Goal: Information Seeking & Learning: Learn about a topic

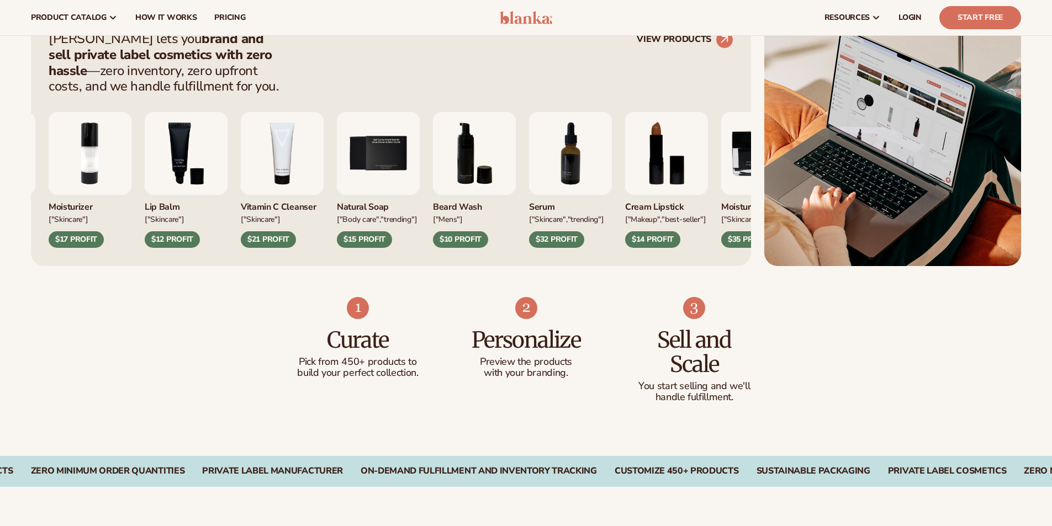
scroll to position [442, 0]
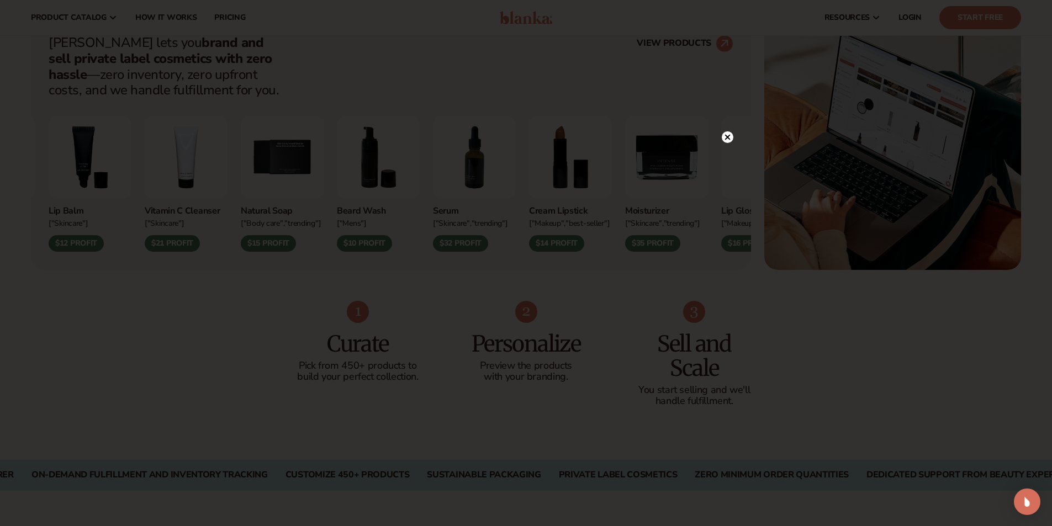
click at [769, 320] on div at bounding box center [526, 263] width 1052 height 526
click at [732, 132] on icon at bounding box center [728, 137] width 12 height 12
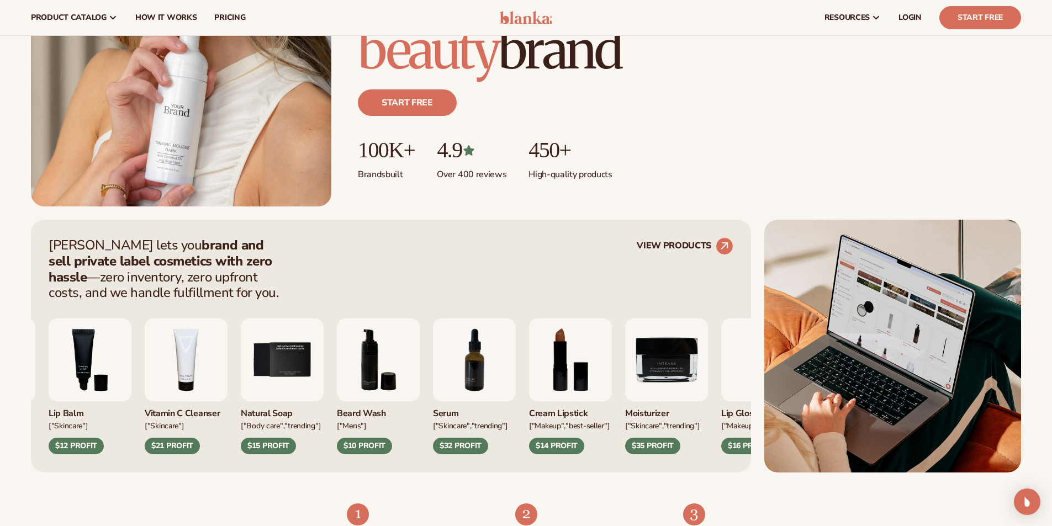
scroll to position [221, 0]
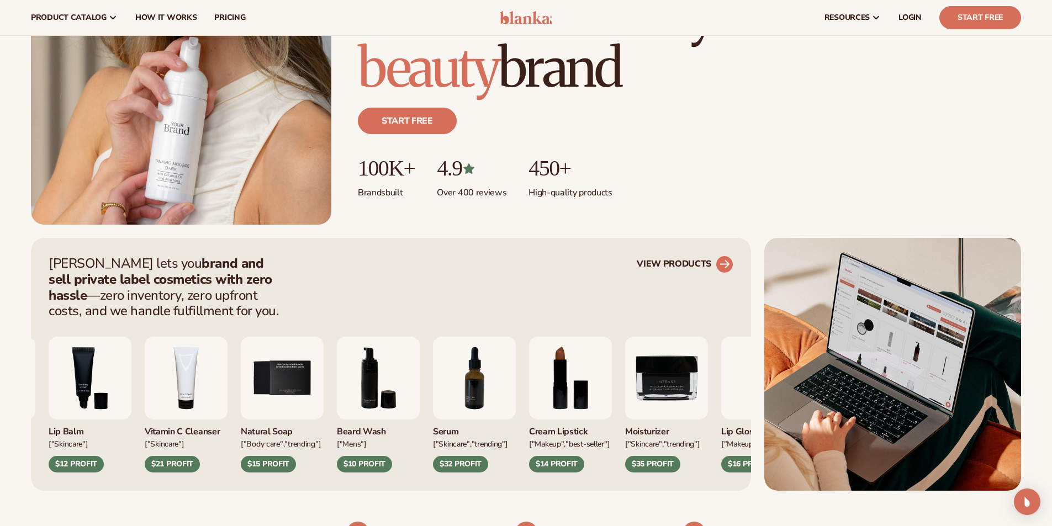
click at [694, 259] on link "VIEW PRODUCTS" at bounding box center [685, 265] width 97 height 18
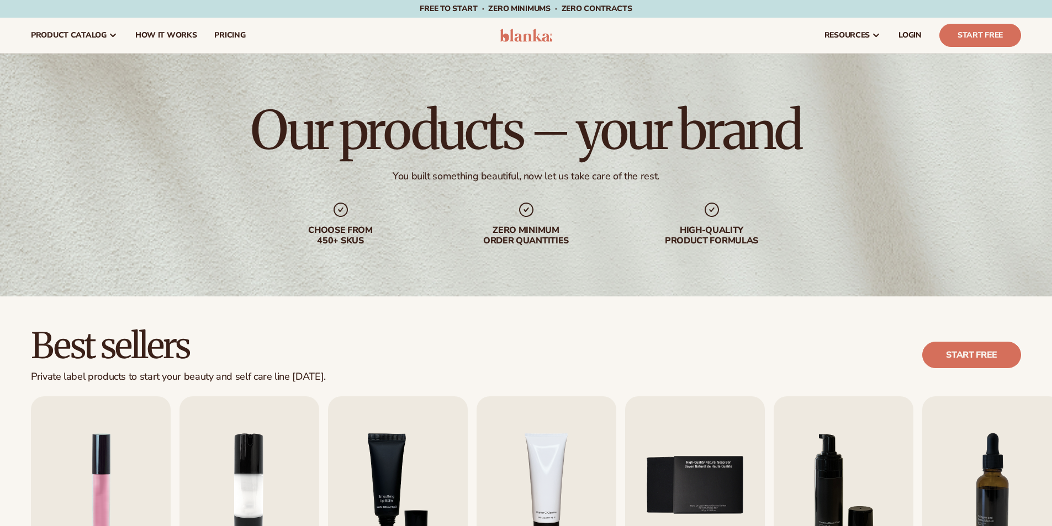
scroll to position [331, 0]
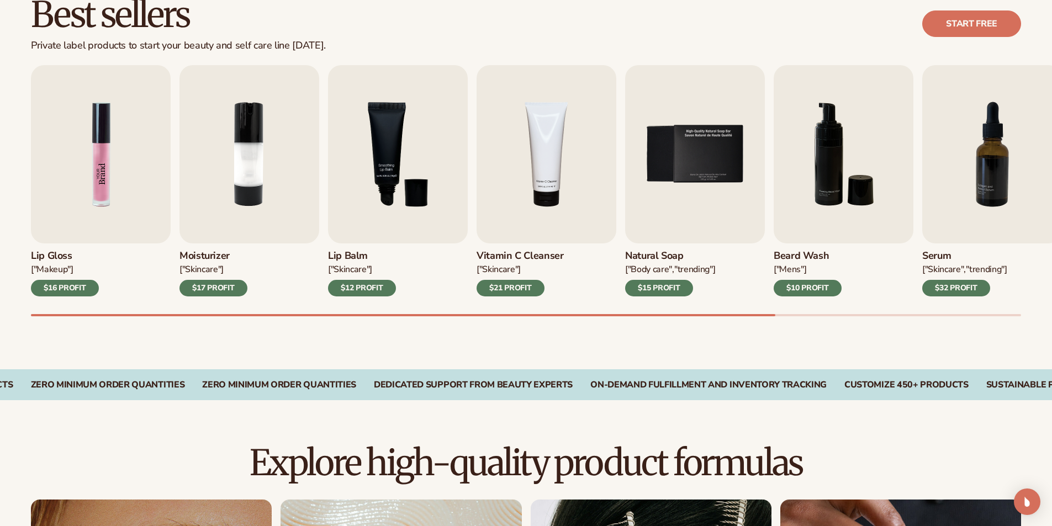
click at [86, 144] on img "1 / 9" at bounding box center [101, 154] width 140 height 178
click at [103, 179] on img "1 / 9" at bounding box center [101, 154] width 140 height 178
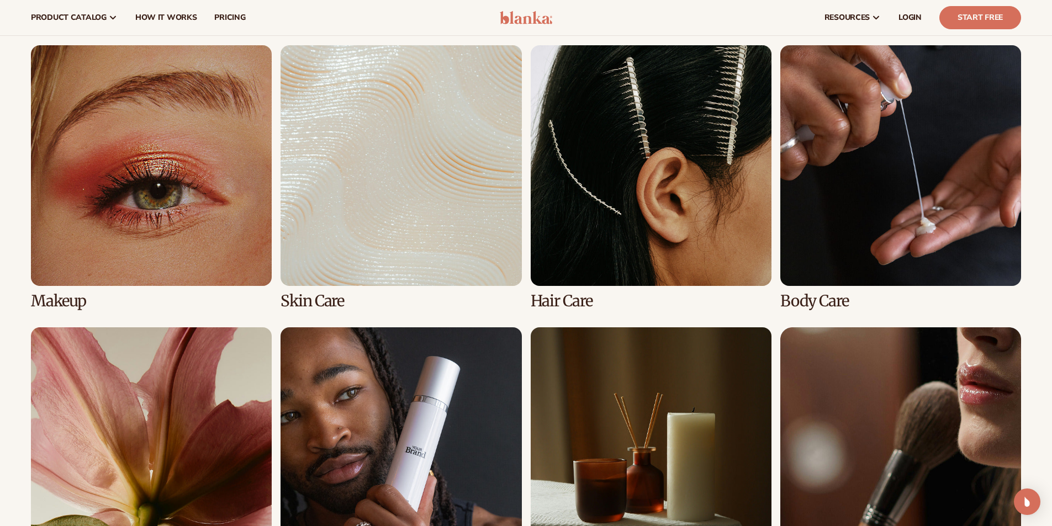
scroll to position [773, 0]
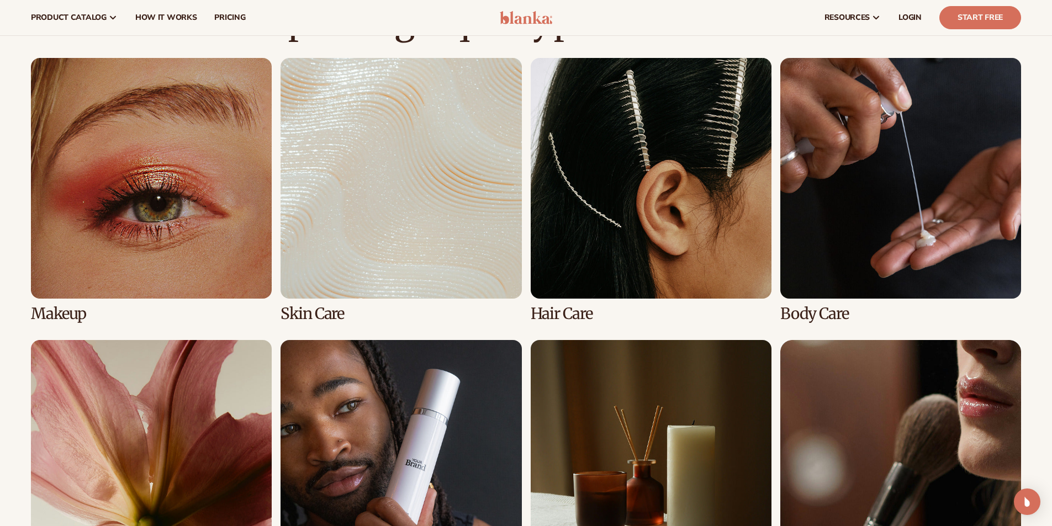
click at [186, 233] on link "1 / 8" at bounding box center [151, 190] width 241 height 264
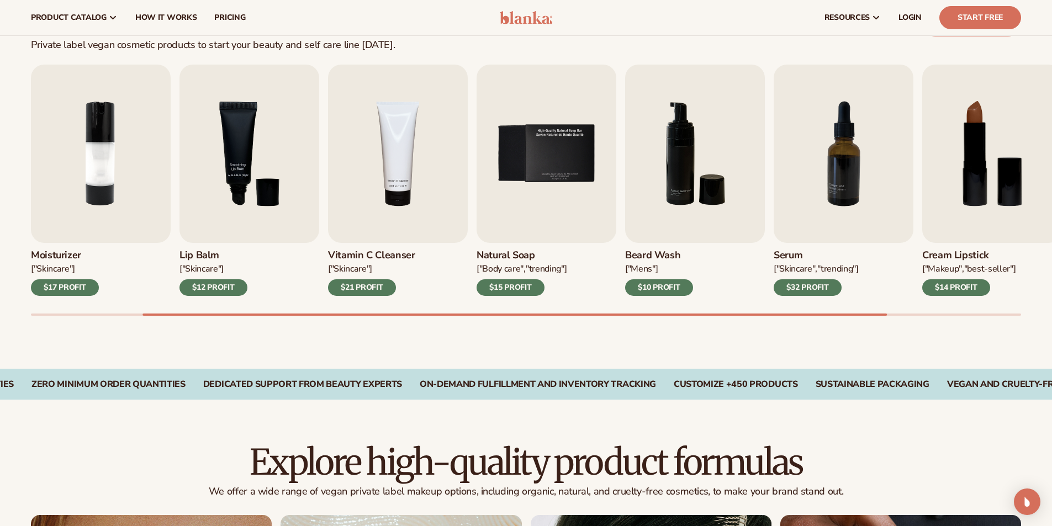
scroll to position [331, 0]
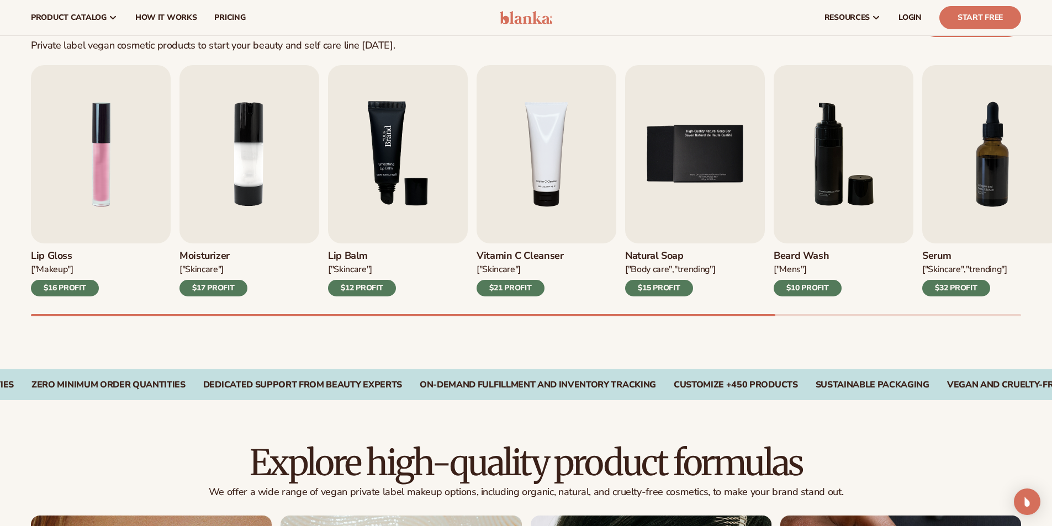
click at [367, 210] on img "3 / 9" at bounding box center [398, 154] width 140 height 178
click at [342, 256] on h3 "Lip Balm" at bounding box center [362, 256] width 68 height 12
drag, startPoint x: 633, startPoint y: 313, endPoint x: 748, endPoint y: 323, distance: 114.7
click at [748, 323] on div "Best sellers Private label vegan cosmetic products to start your beauty and sel…" at bounding box center [526, 167] width 1052 height 404
drag, startPoint x: 748, startPoint y: 323, endPoint x: 723, endPoint y: 353, distance: 38.8
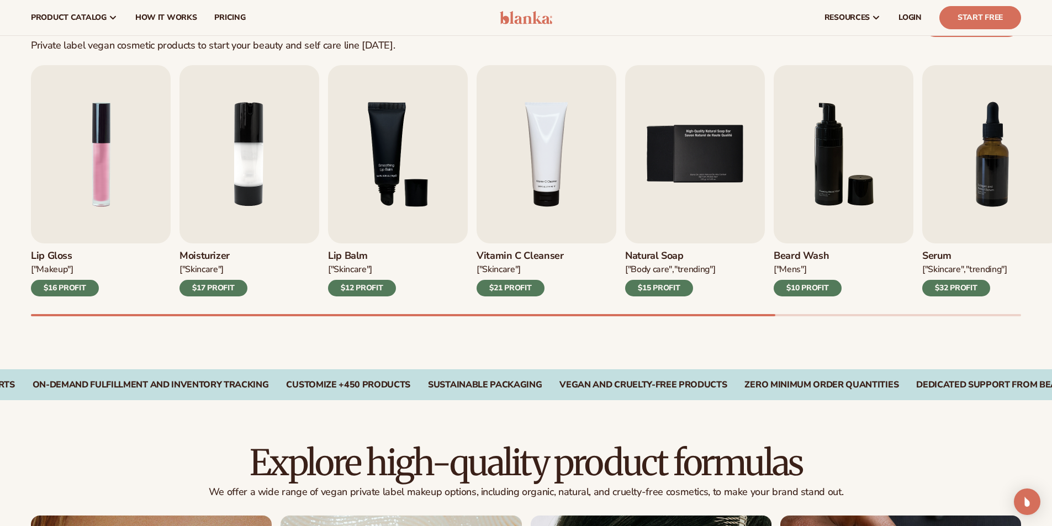
click at [801, 322] on div "Best sellers Private label vegan cosmetic products to start your beauty and sel…" at bounding box center [526, 167] width 1052 height 404
drag, startPoint x: 547, startPoint y: 337, endPoint x: 543, endPoint y: 300, distance: 37.7
click at [547, 337] on div "Best sellers Private label vegan cosmetic products to start your beauty and sel…" at bounding box center [526, 167] width 1052 height 404
click at [212, 180] on img "2 / 9" at bounding box center [249, 154] width 140 height 178
click at [214, 289] on div "$17 PROFIT" at bounding box center [213, 288] width 68 height 17
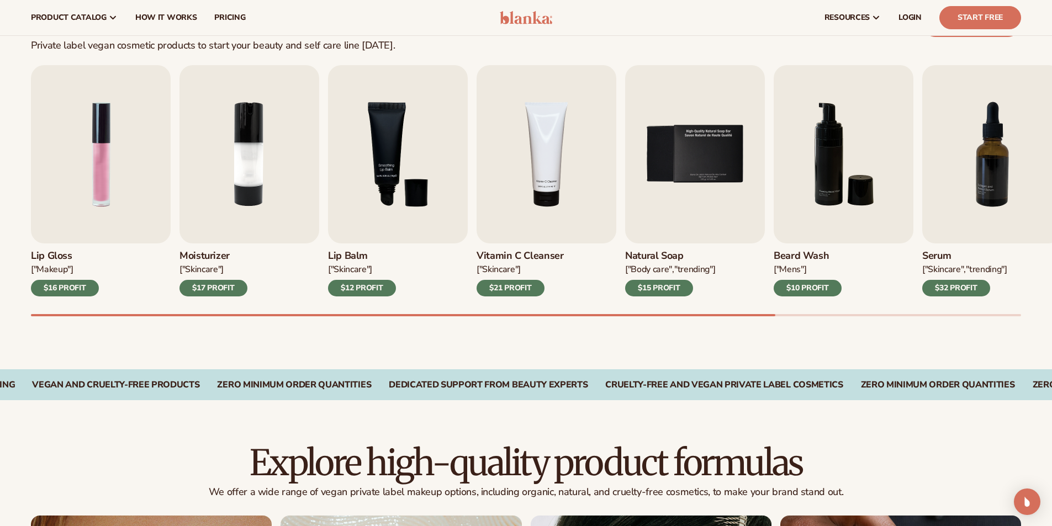
click at [194, 255] on h3 "Moisturizer" at bounding box center [213, 256] width 68 height 12
click at [687, 160] on img "5 / 9" at bounding box center [695, 154] width 140 height 178
click at [216, 15] on span "pricing" at bounding box center [229, 17] width 31 height 9
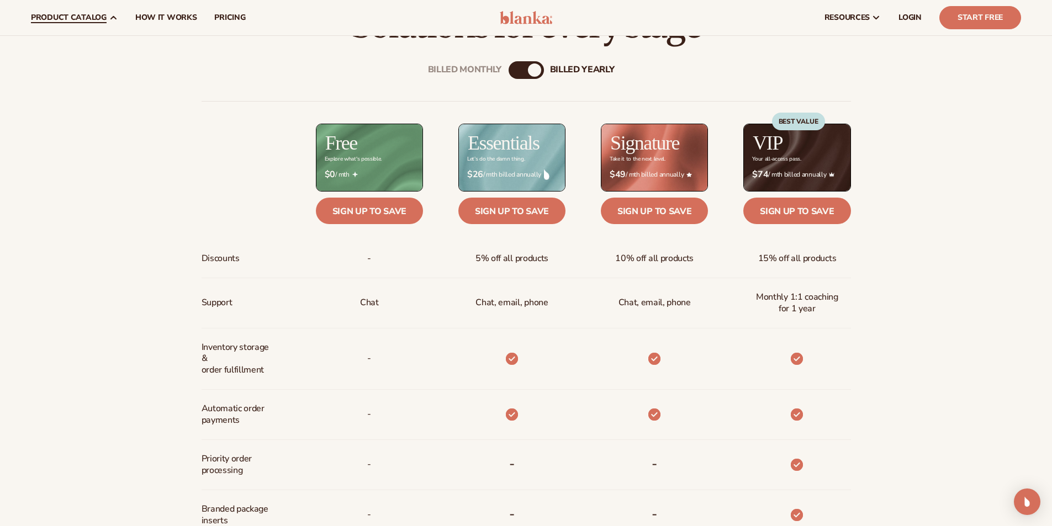
scroll to position [379, 0]
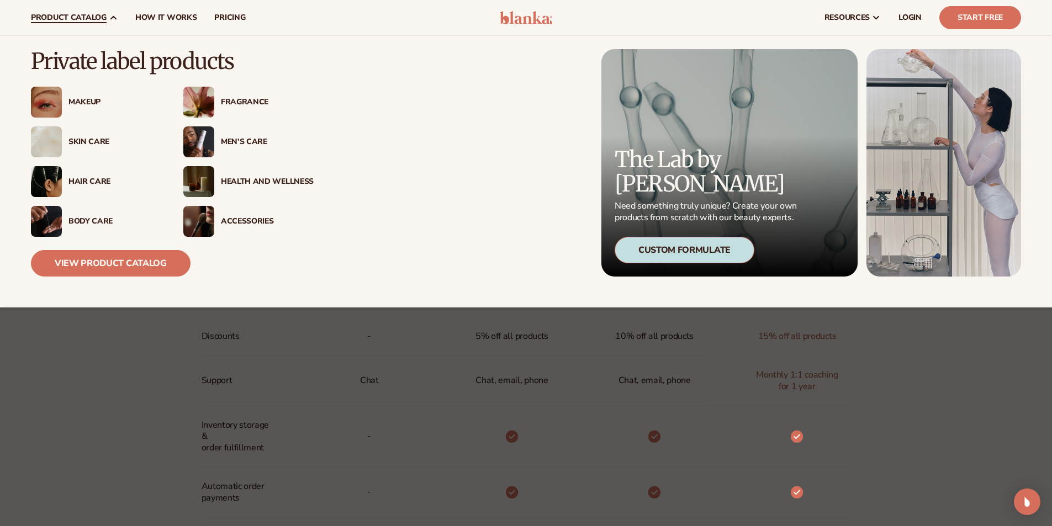
click at [101, 145] on div "Skin Care" at bounding box center [114, 141] width 93 height 9
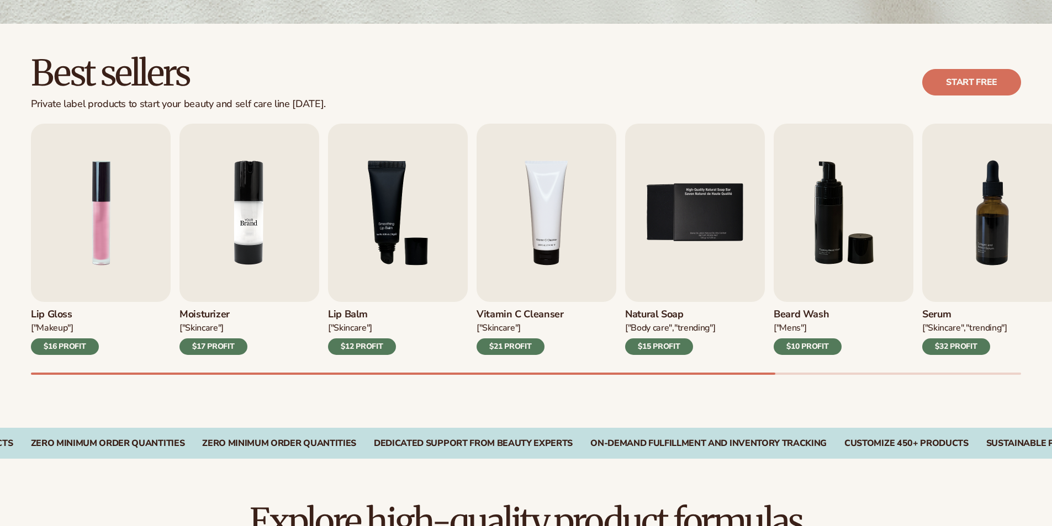
scroll to position [276, 0]
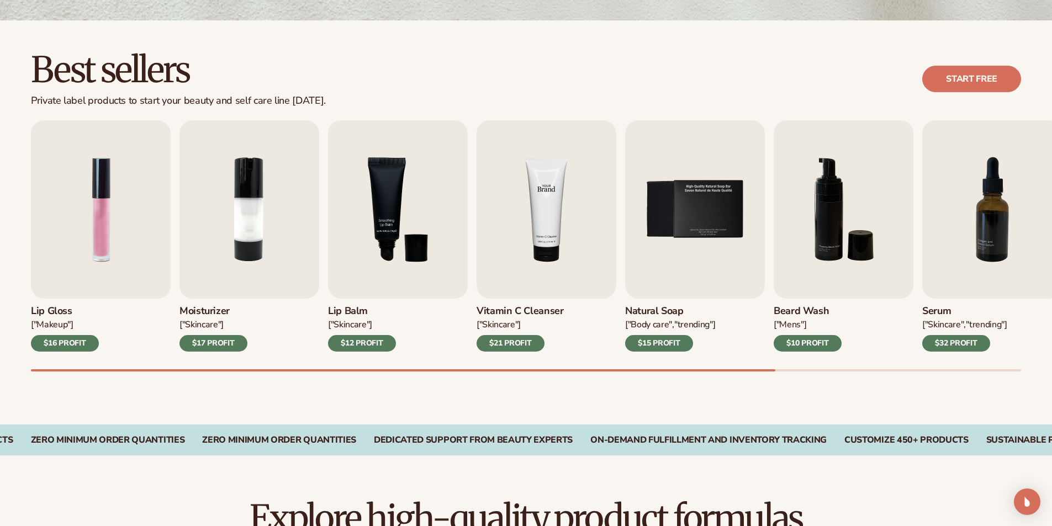
click at [546, 223] on img "4 / 9" at bounding box center [547, 209] width 140 height 178
click at [386, 261] on img "3 / 9" at bounding box center [398, 209] width 140 height 178
click at [2, 80] on div "Best sellers Private label products to start your beauty and self care line [DA…" at bounding box center [526, 79] width 1052 height 56
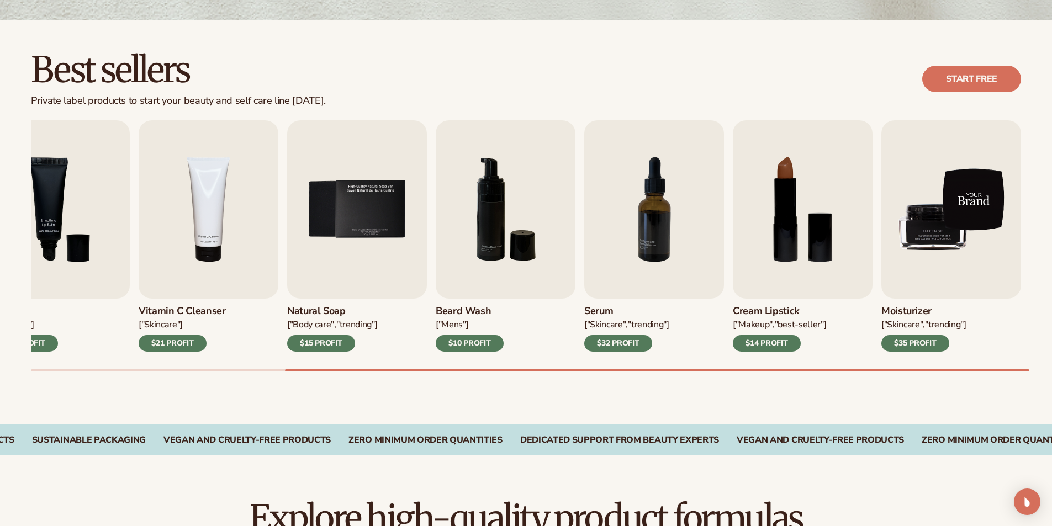
click at [911, 258] on img "9 / 9" at bounding box center [951, 209] width 140 height 178
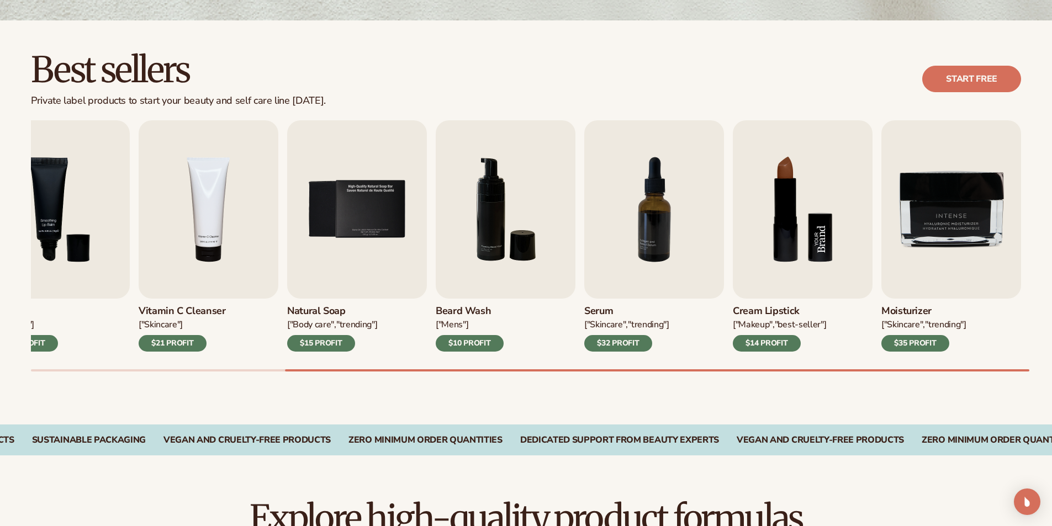
click at [787, 252] on img "8 / 9" at bounding box center [803, 209] width 140 height 178
click at [547, 243] on img "6 / 9" at bounding box center [506, 209] width 140 height 178
click at [343, 226] on img "5 / 9" at bounding box center [357, 209] width 140 height 178
click at [0, 57] on div "Best sellers Private label products to start your beauty and self care line tod…" at bounding box center [526, 79] width 1052 height 56
click at [1, 63] on div "Best sellers Private label products to start your beauty and self care line tod…" at bounding box center [526, 79] width 1052 height 56
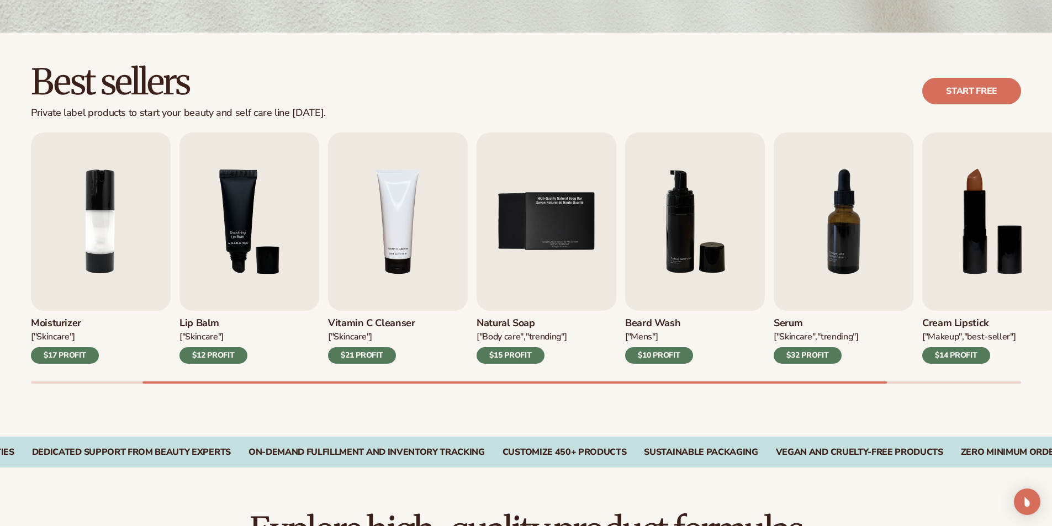
scroll to position [0, 0]
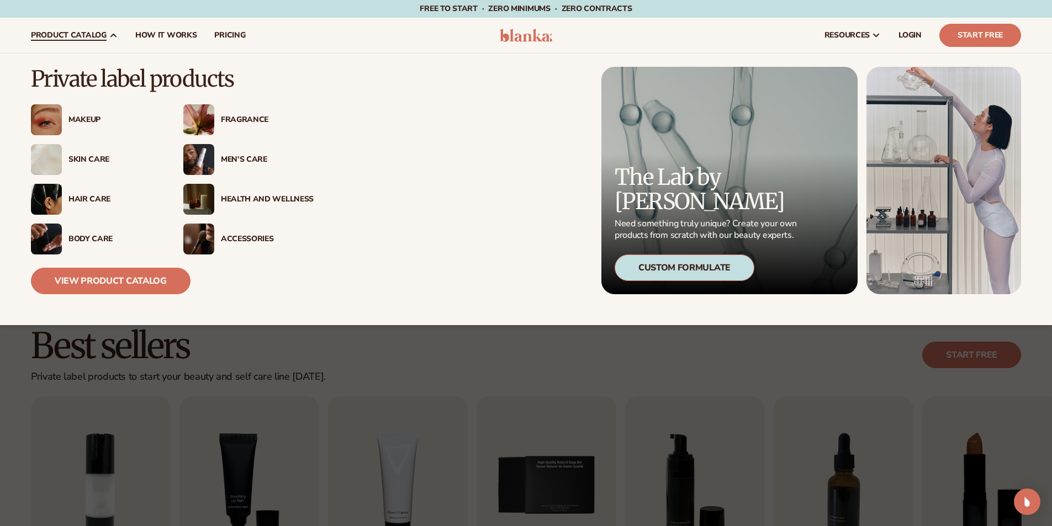
click at [238, 162] on div "Men’s Care" at bounding box center [267, 159] width 93 height 9
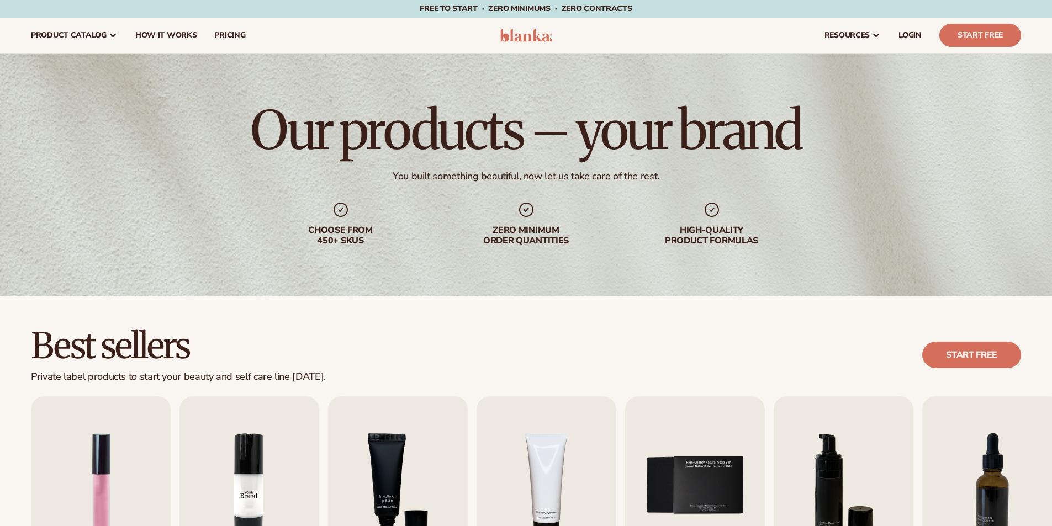
scroll to position [331, 0]
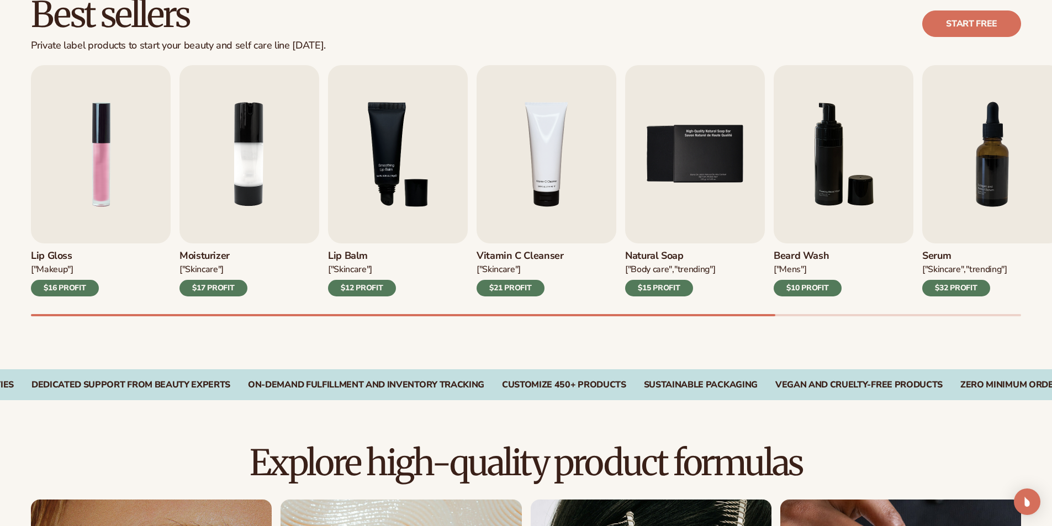
click at [626, 387] on div "CUSTOMIZE 450+ PRODUCTS" at bounding box center [564, 385] width 124 height 10
click at [677, 387] on div "CUSTOMIZE 450+ PRODUCTS" at bounding box center [696, 385] width 124 height 10
click at [675, 390] on div "Vegan and Cruelty-Free Products Zero Minimum Order QuantitieS Zero Minimum Orde…" at bounding box center [526, 384] width 1052 height 31
click at [689, 384] on div "CUSTOMIZE 450+ PRODUCTS" at bounding box center [696, 385] width 124 height 10
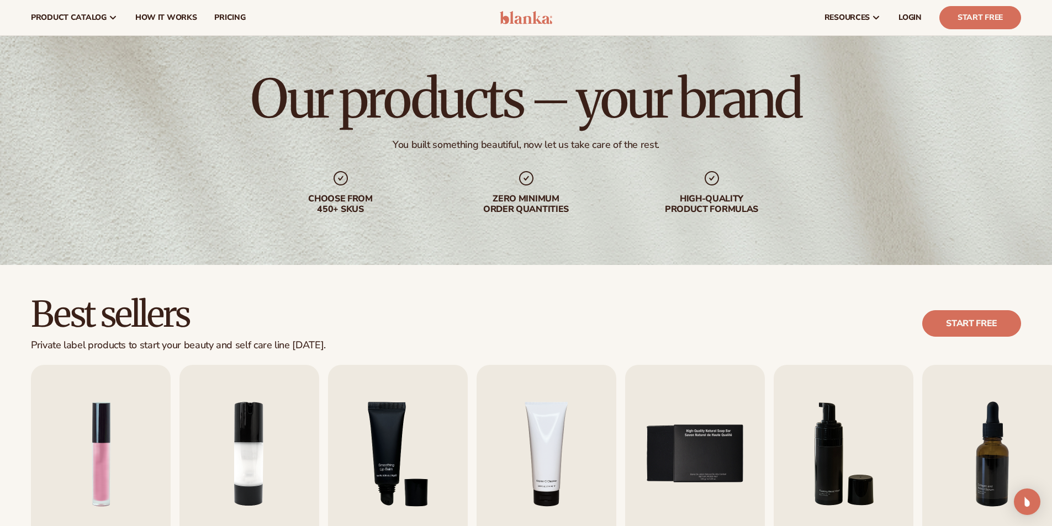
scroll to position [0, 0]
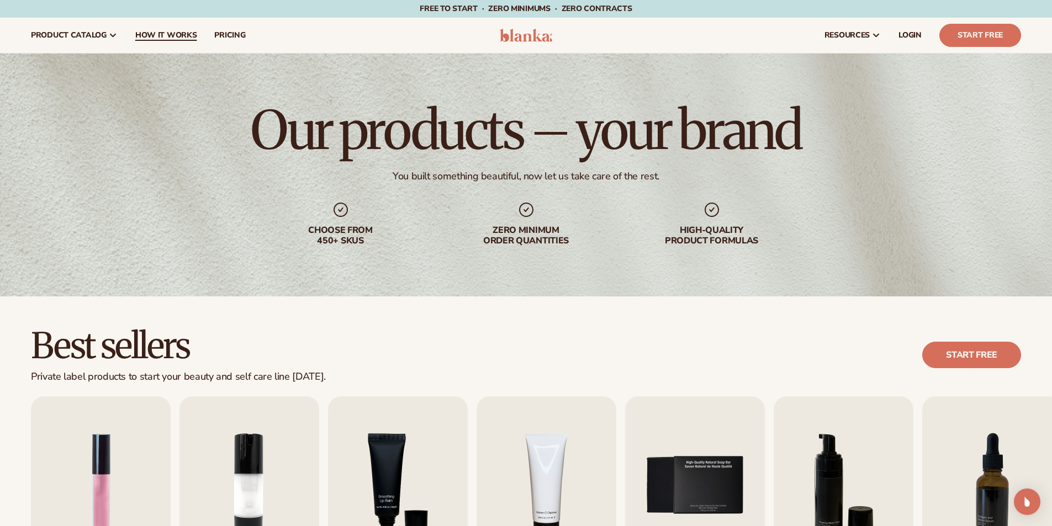
click at [163, 36] on span "How It Works" at bounding box center [166, 35] width 62 height 9
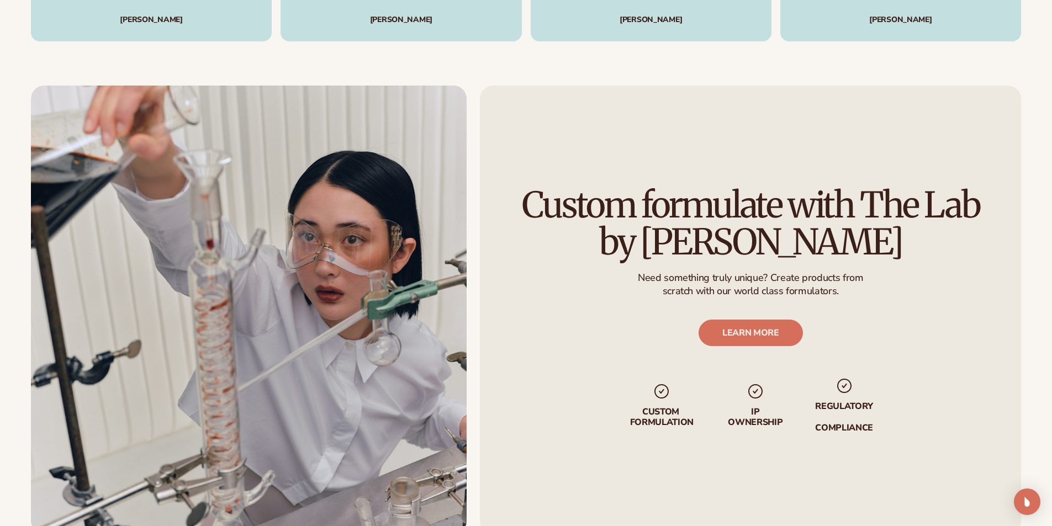
scroll to position [2209, 0]
